Goal: Task Accomplishment & Management: Use online tool/utility

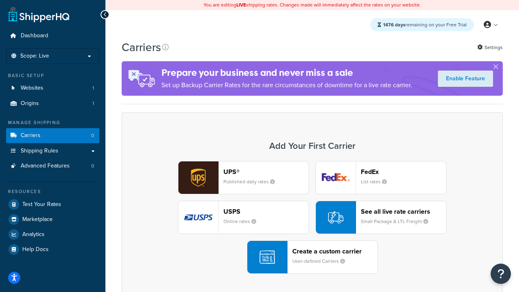
click at [312, 218] on div "UPS® Published daily rates FedEx List rates USPS Online rates See all live rate…" at bounding box center [312, 217] width 364 height 113
click at [403, 172] on header "FedEx" at bounding box center [403, 172] width 85 height 8
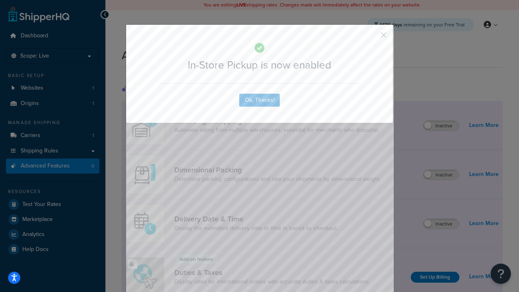
scroll to position [263, 0]
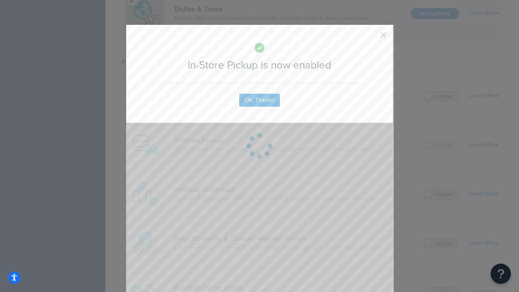
click at [371, 38] on button "button" at bounding box center [371, 38] width 2 height 2
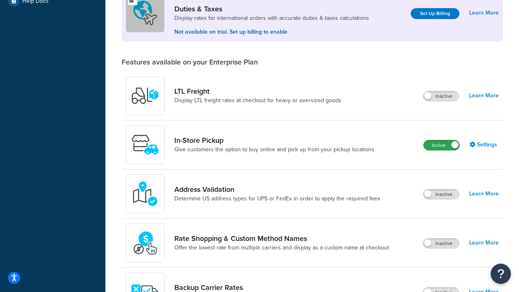
scroll to position [248, 0]
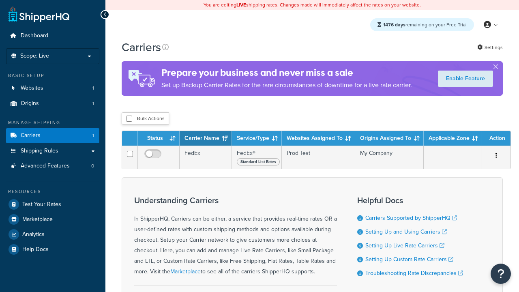
click at [129, 119] on input "checkbox" at bounding box center [129, 118] width 6 height 6
checkbox input "true"
click at [0, 0] on button "Delete" at bounding box center [0, 0] width 0 height 0
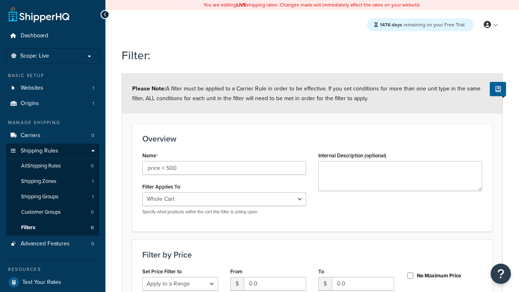
select select "range"
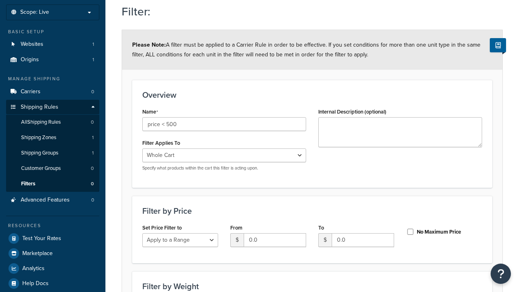
type input "price < 500"
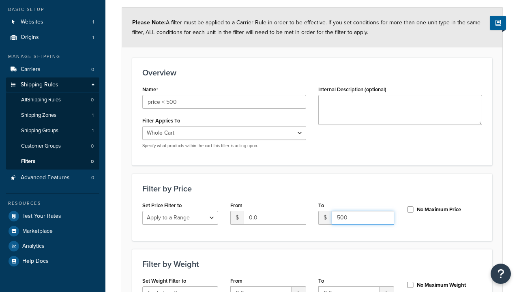
type input "500"
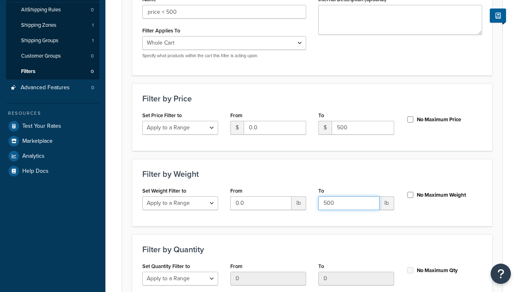
type input "500"
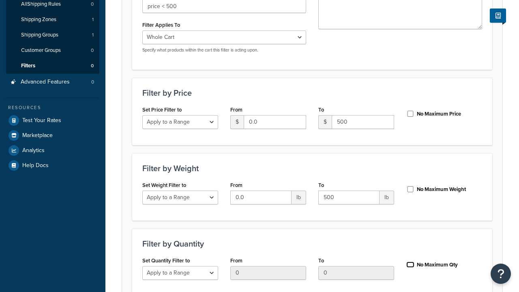
click at [410, 261] on input "No Maximum Qty" at bounding box center [410, 264] width 8 height 6
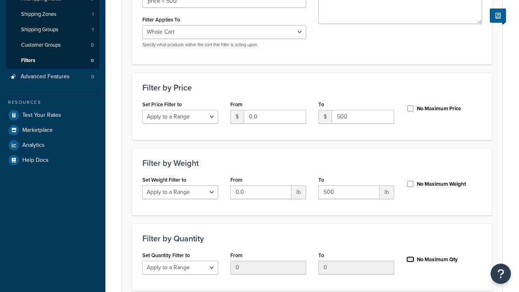
checkbox input "true"
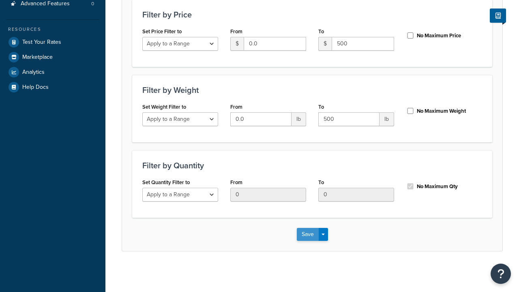
click at [307, 234] on button "Save" at bounding box center [308, 234] width 22 height 13
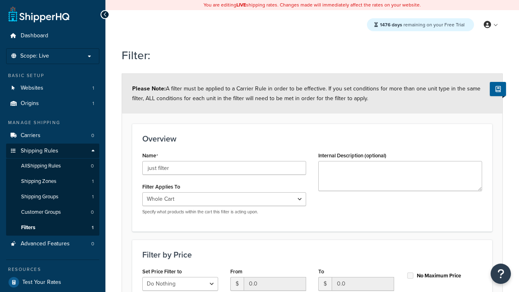
type input "just filter"
select select "range"
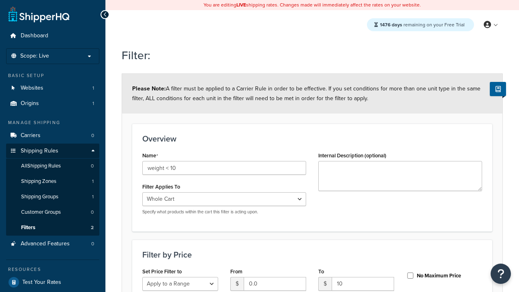
scroll to position [241, 0]
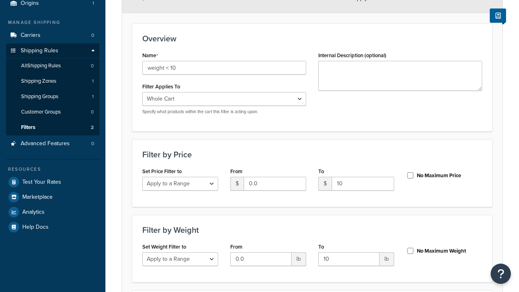
type input "10"
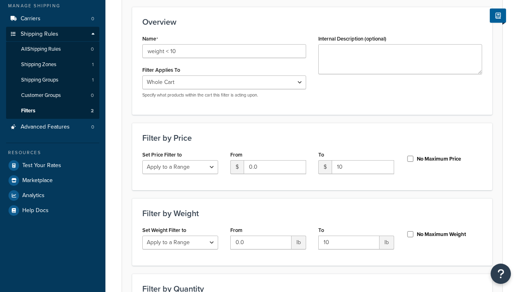
checkbox input "true"
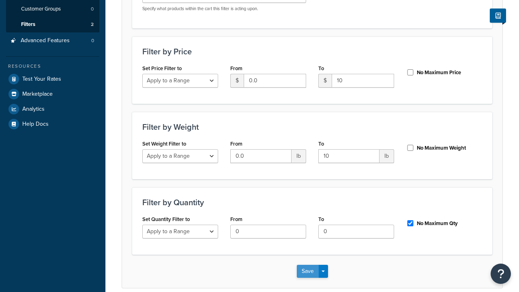
click at [307, 265] on button "Save" at bounding box center [308, 271] width 22 height 13
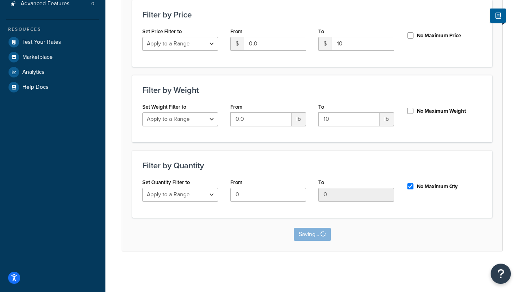
scroll to position [0, 0]
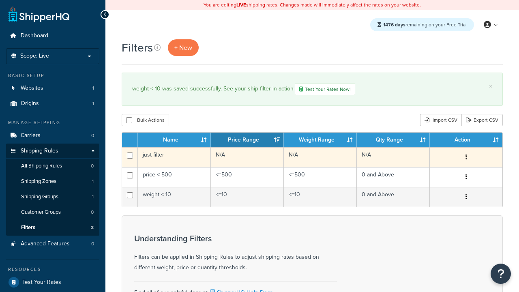
click at [465, 158] on icon "button" at bounding box center [466, 157] width 2 height 6
click at [0, 0] on link "Edit" at bounding box center [0, 0] width 0 height 0
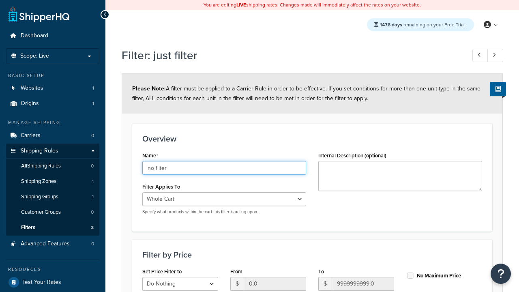
type input "no filter"
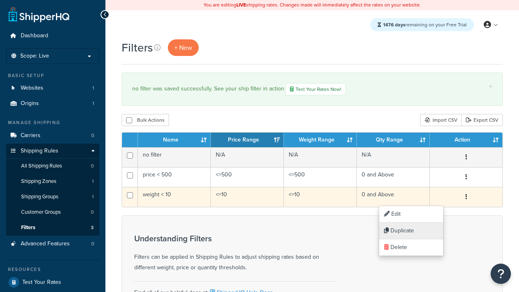
click at [411, 231] on link "Duplicate" at bounding box center [411, 230] width 64 height 17
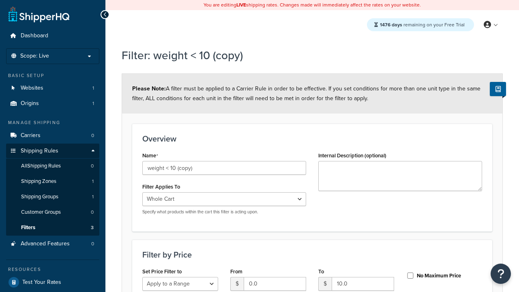
select select "range"
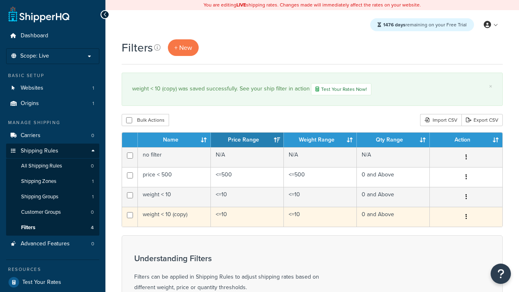
click at [465, 218] on icon "button" at bounding box center [466, 216] width 2 height 6
click at [0, 0] on link "Delete" at bounding box center [0, 0] width 0 height 0
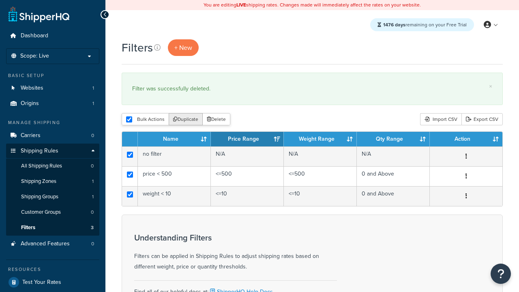
click at [184, 120] on button "Duplicate" at bounding box center [186, 119] width 34 height 12
